Goal: Book appointment/travel/reservation

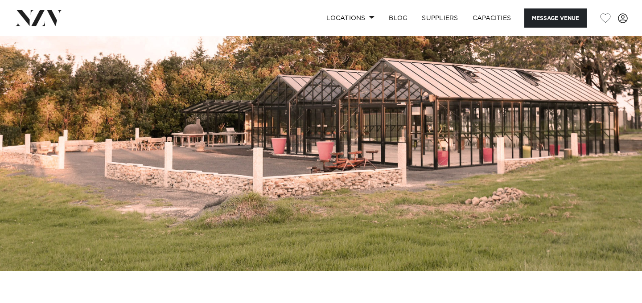
scroll to position [66, 0]
click at [345, 21] on link "Locations" at bounding box center [350, 17] width 62 height 19
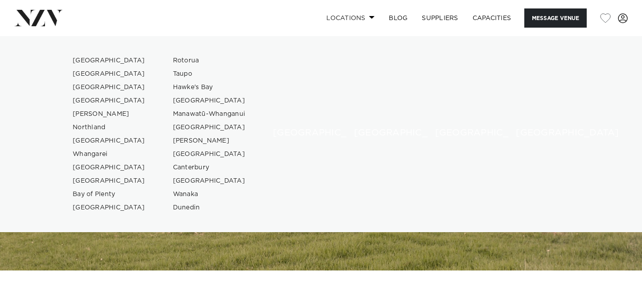
click at [345, 21] on link "Locations" at bounding box center [350, 17] width 62 height 19
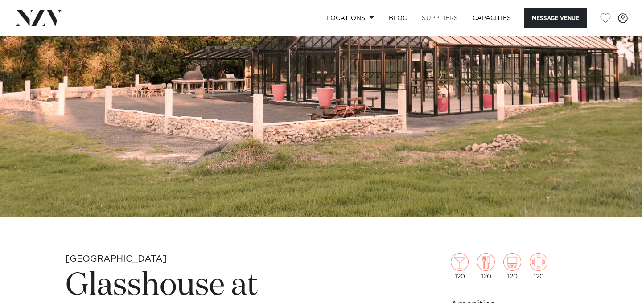
scroll to position [124, 0]
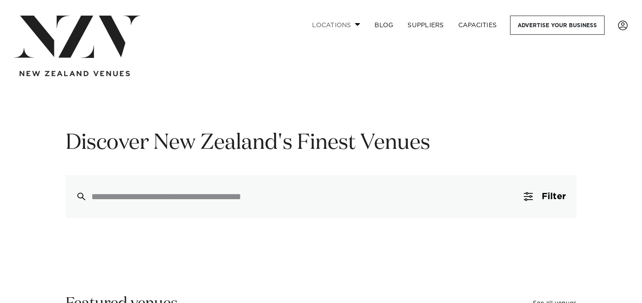
click at [342, 25] on link "Locations" at bounding box center [336, 25] width 62 height 19
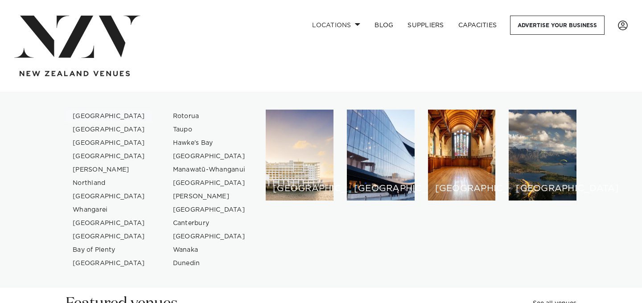
click at [96, 115] on link "[GEOGRAPHIC_DATA]" at bounding box center [109, 116] width 87 height 13
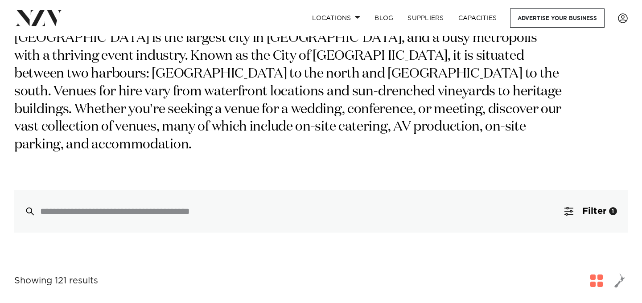
scroll to position [186, 0]
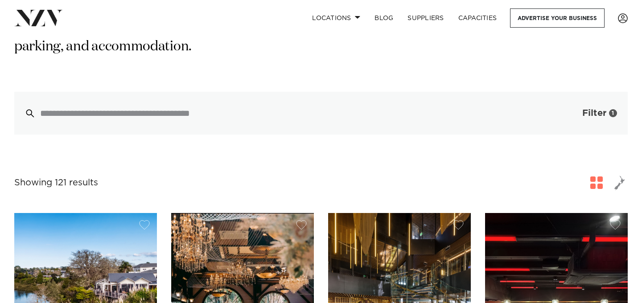
click at [567, 100] on button "Filter 1" at bounding box center [590, 113] width 74 height 43
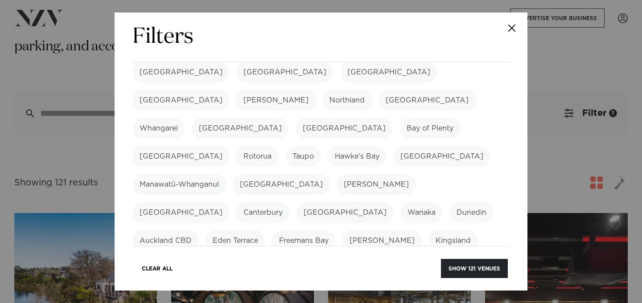
scroll to position [43, 0]
click at [289, 117] on label "[GEOGRAPHIC_DATA]" at bounding box center [240, 127] width 97 height 21
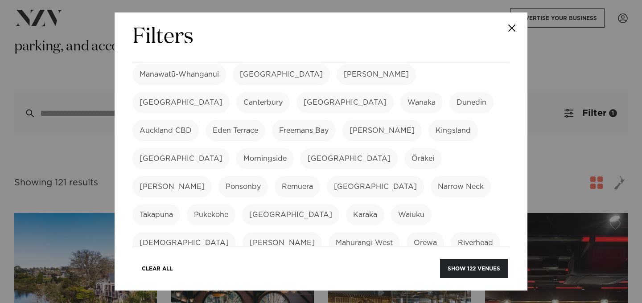
scroll to position [153, 0]
click at [430, 175] on label "Narrow Neck" at bounding box center [460, 185] width 60 height 21
click at [235, 203] on label "Pukekohe" at bounding box center [211, 213] width 49 height 21
click at [391, 203] on label "Waiuku" at bounding box center [411, 213] width 41 height 21
click at [236, 231] on label "Kumeū" at bounding box center [183, 241] width 103 height 21
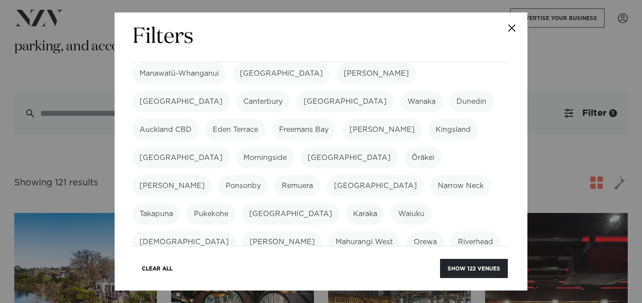
click at [303, 231] on label "Leigh" at bounding box center [281, 241] width 79 height 21
click at [217, 259] on label "Warkworth" at bounding box center [216, 269] width 53 height 21
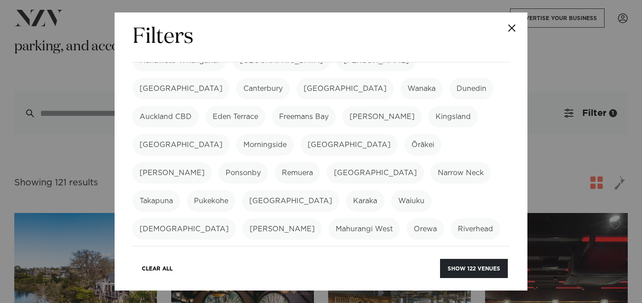
scroll to position [172, 0]
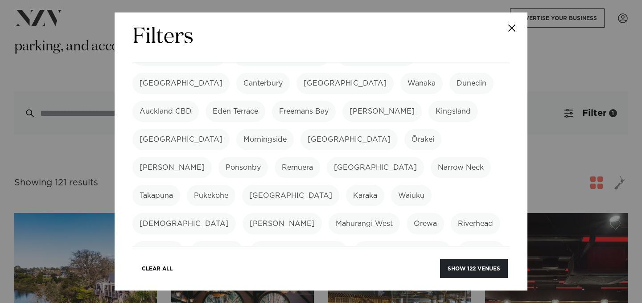
click at [458, 241] on label "Clevedon" at bounding box center [481, 251] width 47 height 21
click at [179, 269] on label "Māngere" at bounding box center [201, 279] width 45 height 21
click at [230, 269] on label "Whitford" at bounding box center [269, 279] width 79 height 21
click at [425, 269] on label "Wairarapa" at bounding box center [450, 279] width 50 height 21
click at [178, 297] on label "Manukau" at bounding box center [155, 307] width 46 height 21
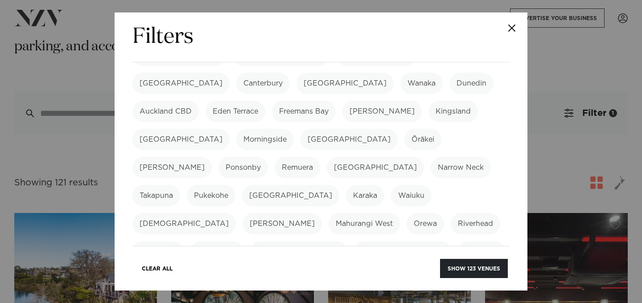
click at [172, 269] on label "Howick" at bounding box center [152, 279] width 40 height 21
click at [316, 269] on label "Swanson" at bounding box center [339, 279] width 46 height 21
click at [369, 269] on label "Waitākere" at bounding box center [393, 279] width 49 height 21
click at [354, 241] on label "Bucklands Beach" at bounding box center [402, 251] width 97 height 21
click at [296, 241] on label "Airport Oaks" at bounding box center [298, 251] width 97 height 21
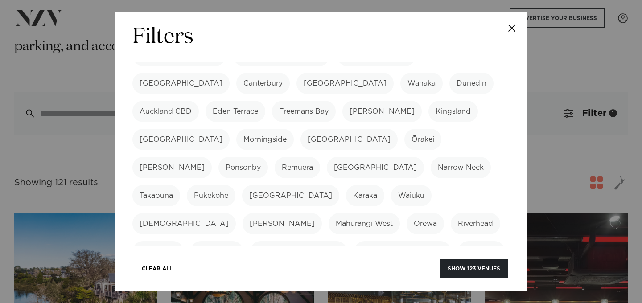
click at [170, 241] on label "Waimauku" at bounding box center [157, 251] width 51 height 21
click at [346, 185] on label "Karaka" at bounding box center [365, 195] width 38 height 21
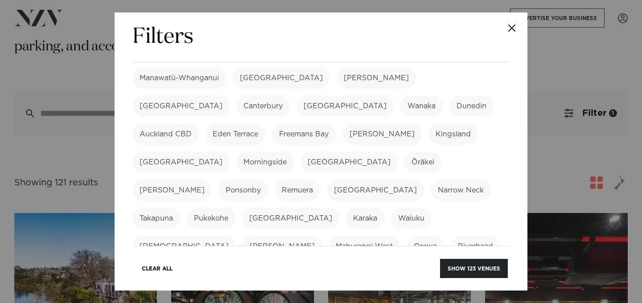
scroll to position [143, 0]
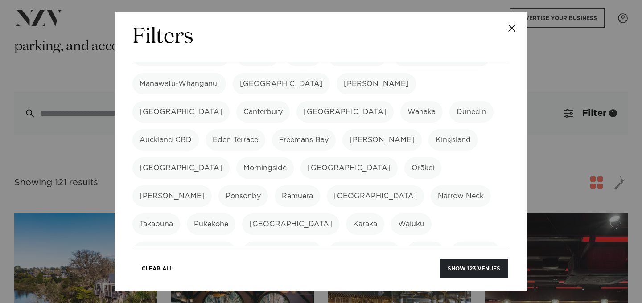
click at [199, 129] on label "Auckland CBD" at bounding box center [165, 139] width 66 height 21
click at [265, 129] on label "Eden Terrace" at bounding box center [235, 139] width 60 height 21
click at [336, 129] on label "Freemans Bay" at bounding box center [304, 139] width 64 height 21
click at [422, 129] on label "Grey Lynn" at bounding box center [381, 139] width 79 height 21
click at [212, 185] on label "Parnell" at bounding box center [171, 195] width 79 height 21
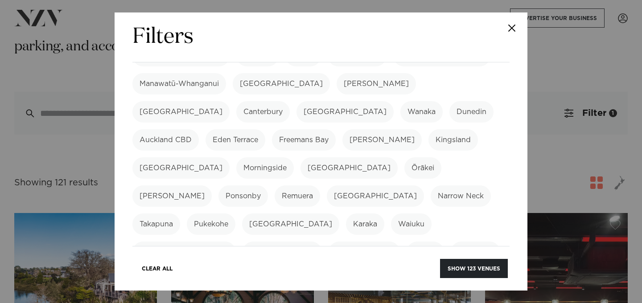
click at [339, 213] on label "Bombay" at bounding box center [290, 223] width 97 height 21
click at [451, 242] on label "Riverhead" at bounding box center [475, 252] width 49 height 21
click at [408, 242] on label "Orewa" at bounding box center [424, 252] width 37 height 21
click at [339, 213] on label "Bombay" at bounding box center [290, 223] width 97 height 21
click at [344, 242] on label "Mahurangi West" at bounding box center [363, 252] width 71 height 21
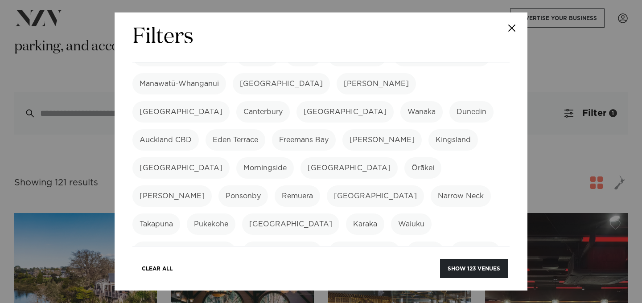
click at [180, 213] on label "Takapuna" at bounding box center [156, 223] width 48 height 21
click at [404, 157] on label "Ōrākei" at bounding box center [422, 167] width 37 height 21
click at [344, 157] on label "Mount Eden" at bounding box center [348, 167] width 97 height 21
click at [284, 157] on label "Morningside" at bounding box center [264, 167] width 57 height 21
click at [327, 185] on label "Albany" at bounding box center [375, 195] width 97 height 21
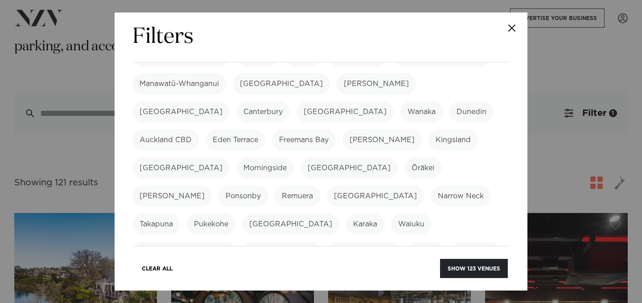
click at [275, 185] on label "Remuera" at bounding box center [297, 195] width 45 height 21
click at [218, 185] on label "Ponsonby" at bounding box center [242, 195] width 49 height 21
click at [428, 129] on label "Kingsland" at bounding box center [452, 139] width 49 height 21
click at [211, 157] on label "Mission Bay" at bounding box center [180, 167] width 97 height 21
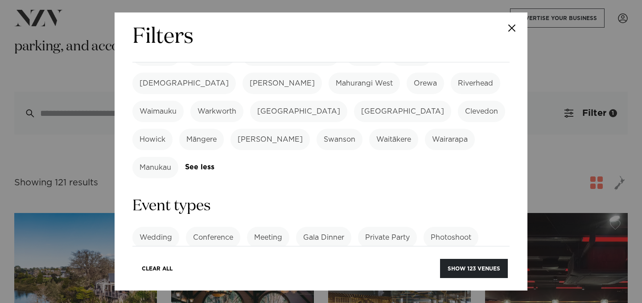
scroll to position [323, 0]
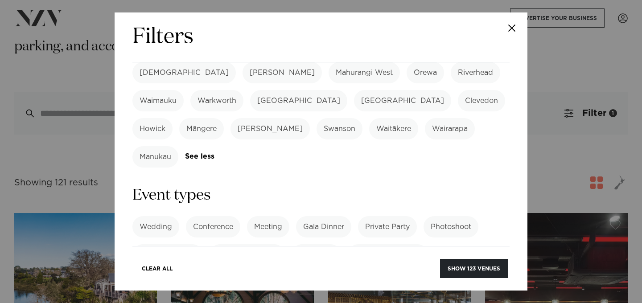
click at [152, 216] on label "Wedding" at bounding box center [155, 226] width 47 height 21
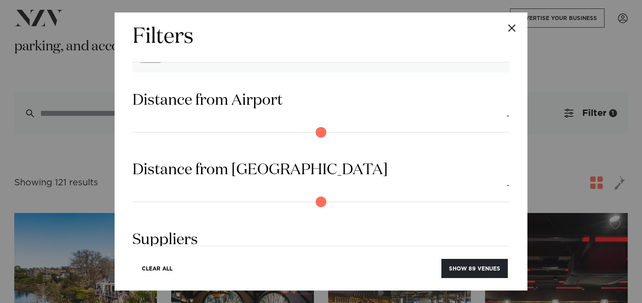
scroll to position [843, 0]
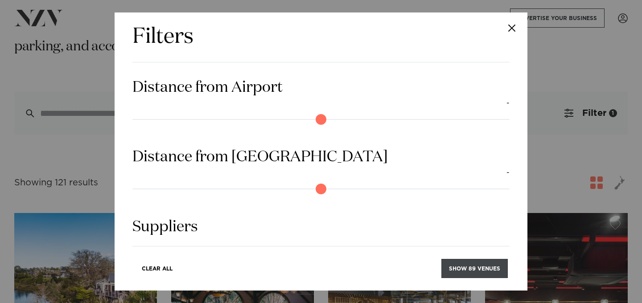
click at [473, 267] on button "Show 89 venues" at bounding box center [474, 268] width 66 height 19
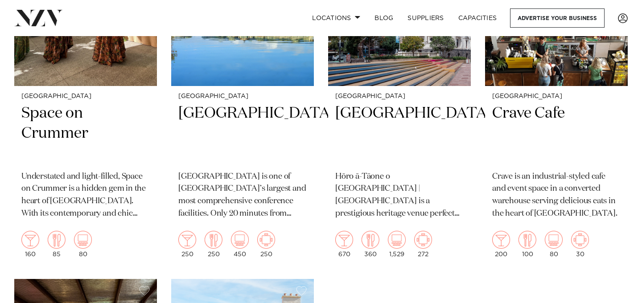
scroll to position [5070, 0]
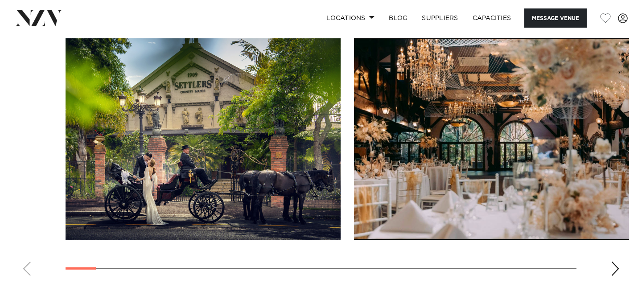
scroll to position [884, 0]
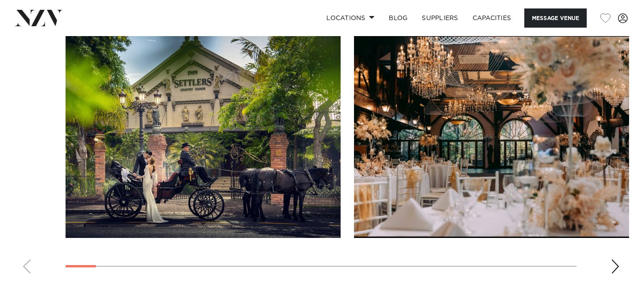
click at [612, 266] on div "Next slide" at bounding box center [615, 266] width 9 height 14
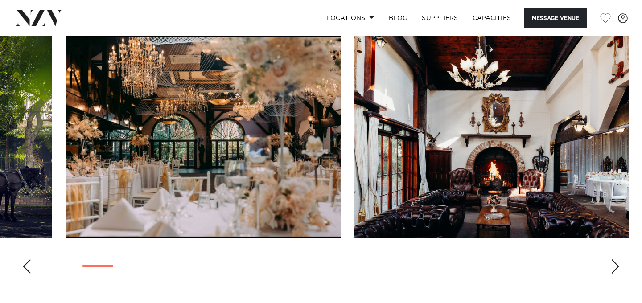
click at [612, 266] on div "Next slide" at bounding box center [615, 266] width 9 height 14
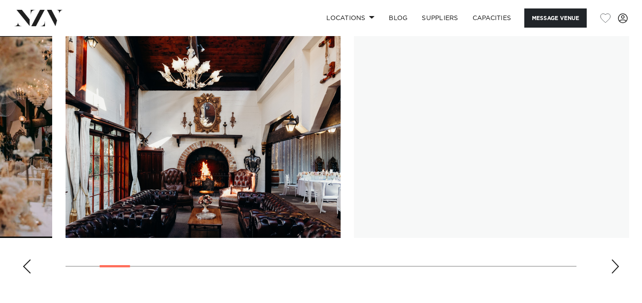
click at [612, 266] on div "Next slide" at bounding box center [615, 266] width 9 height 14
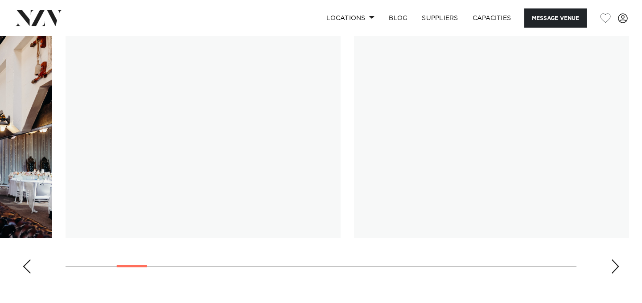
click at [612, 266] on div "Next slide" at bounding box center [615, 266] width 9 height 14
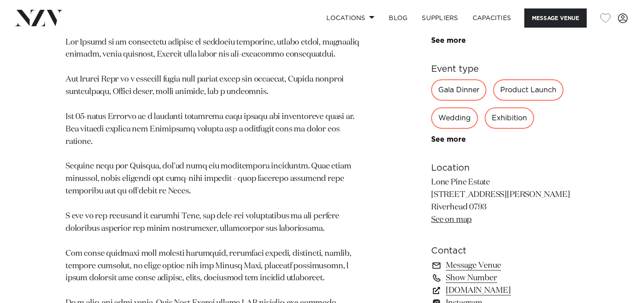
scroll to position [479, 0]
click at [496, 284] on link "lonepineestate.co.nz" at bounding box center [503, 290] width 145 height 12
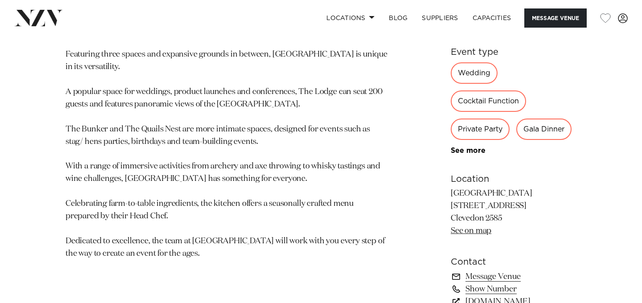
scroll to position [499, 0]
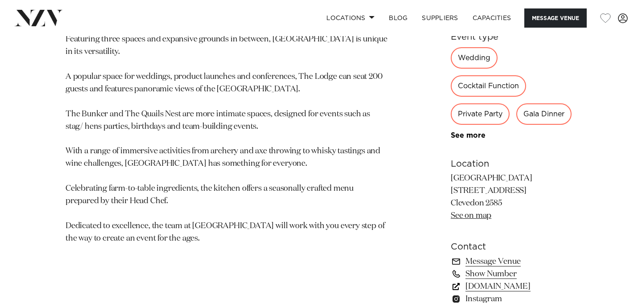
click at [485, 280] on link "[DOMAIN_NAME]" at bounding box center [514, 286] width 126 height 12
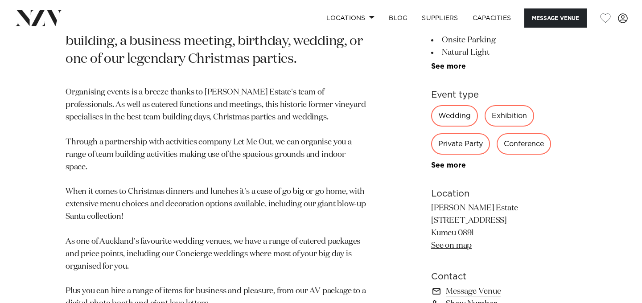
scroll to position [505, 0]
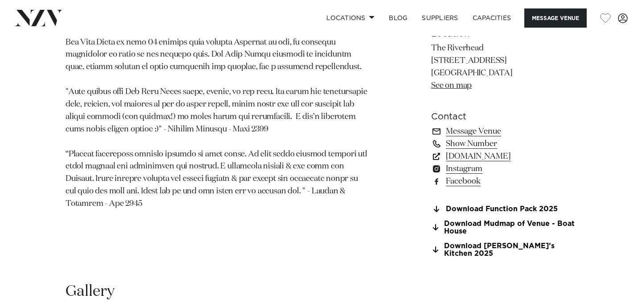
scroll to position [557, 0]
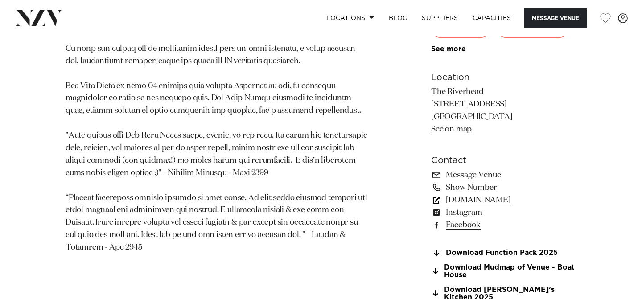
click at [512, 202] on link "www.theriverhead.co.nz" at bounding box center [503, 200] width 145 height 12
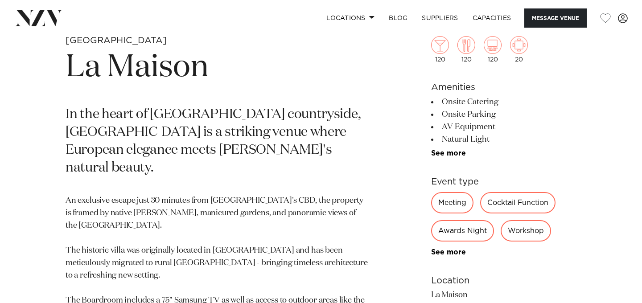
scroll to position [361, 0]
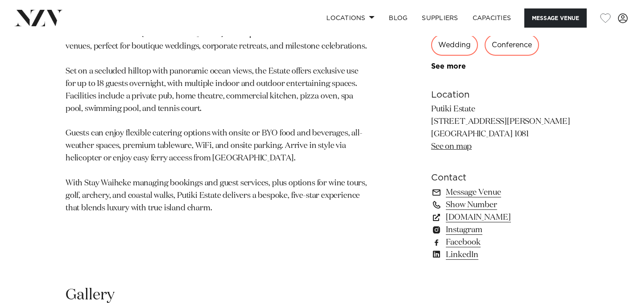
scroll to position [560, 0]
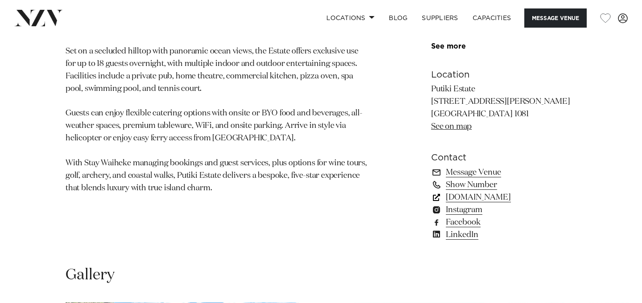
click at [500, 199] on link "[DOMAIN_NAME]" at bounding box center [503, 197] width 145 height 12
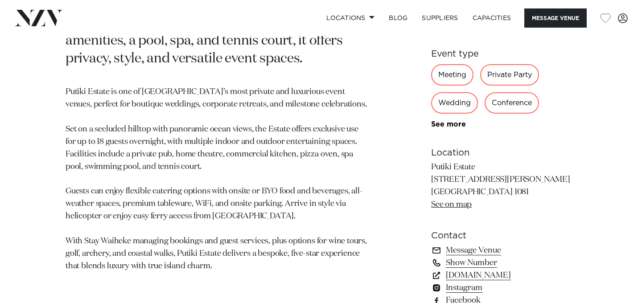
scroll to position [264, 0]
